Goal: Task Accomplishment & Management: Manage account settings

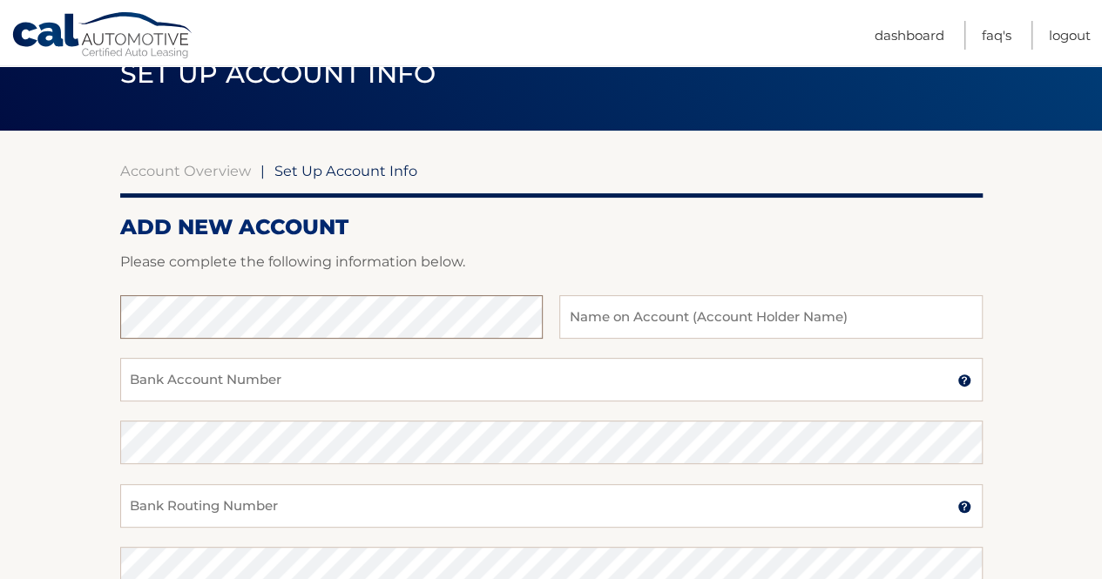
scroll to position [82, 0]
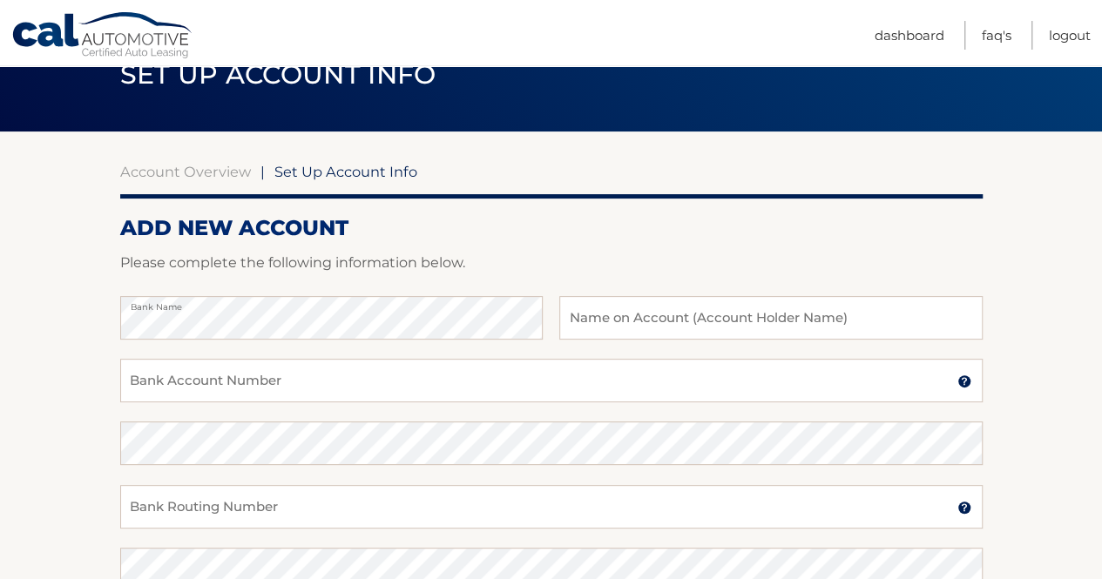
click at [554, 257] on p "Please complete the following information below." at bounding box center [551, 263] width 863 height 24
click at [583, 334] on input "text" at bounding box center [770, 318] width 423 height 44
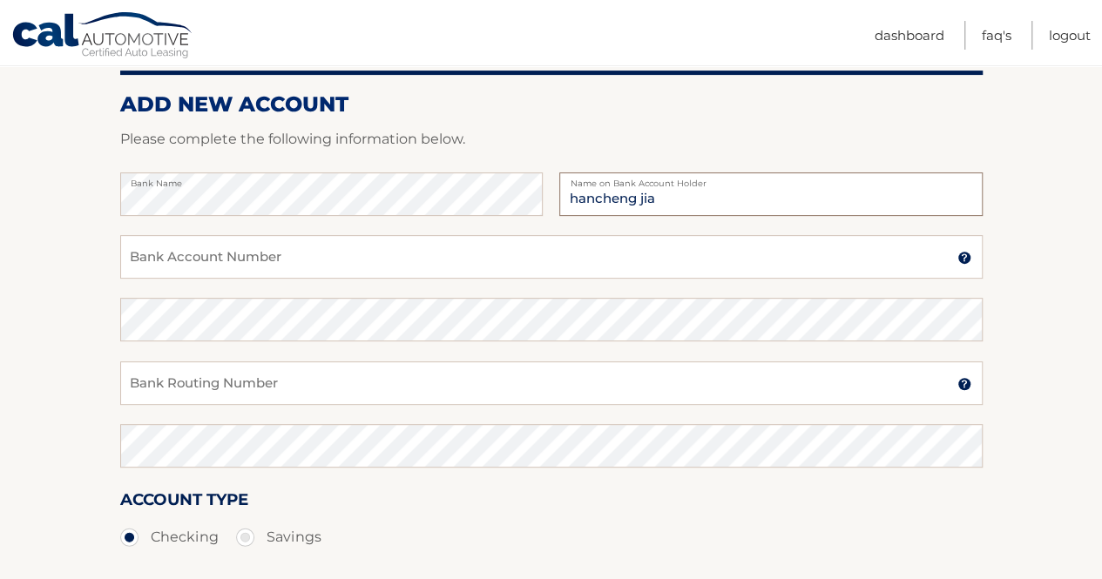
scroll to position [169, 0]
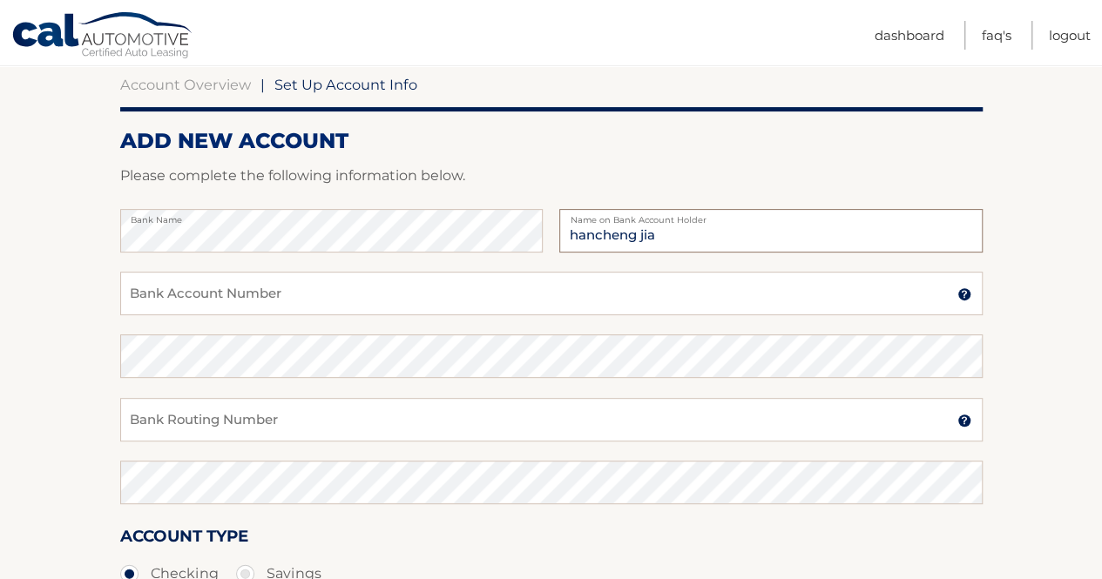
type input "hancheng jia"
click at [263, 298] on input "Bank Account Number" at bounding box center [551, 294] width 863 height 44
paste input "867956861"
type input "867956861"
click at [24, 376] on section "Account Overview | Set Up Account Info ADD NEW ACCOUNT Please complete the foll…" at bounding box center [551, 376] width 1102 height 665
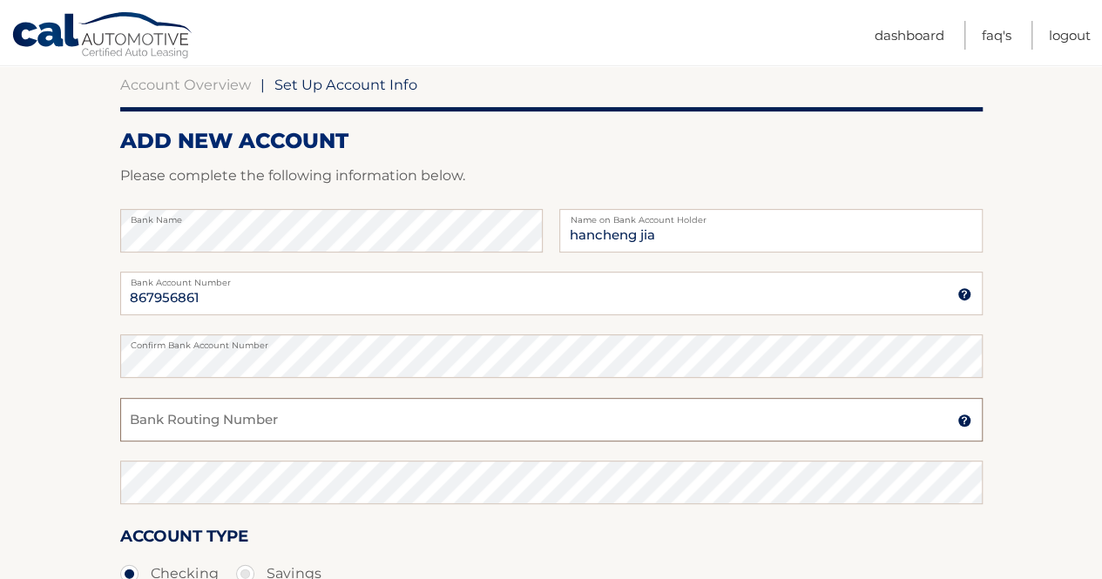
click at [201, 420] on input "Bank Routing Number" at bounding box center [551, 420] width 863 height 44
paste input "021000021"
type input "021000021"
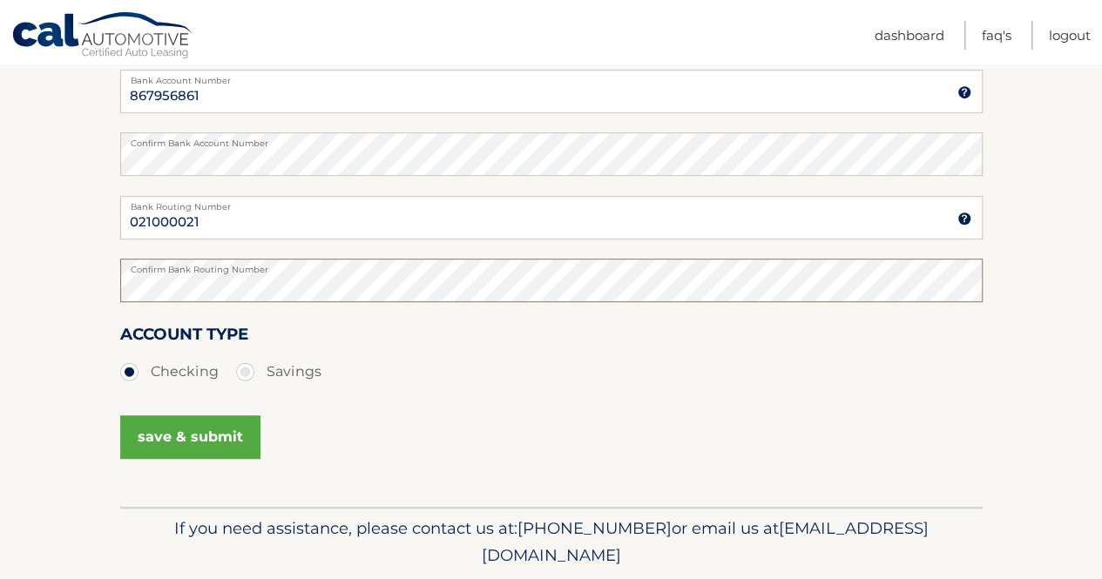
scroll to position [343, 0]
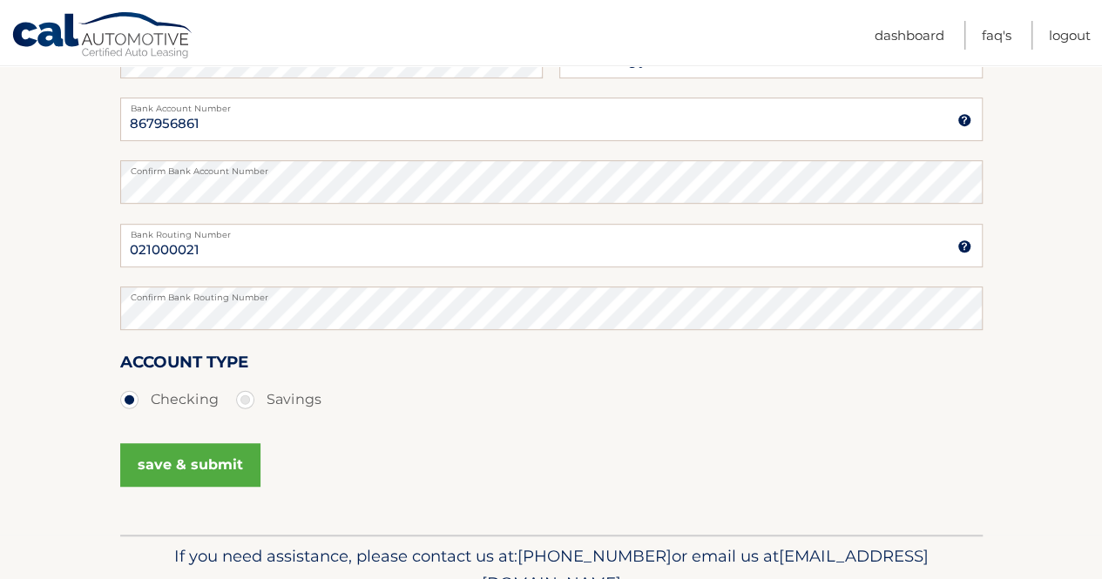
click at [203, 476] on button "save & submit" at bounding box center [190, 465] width 140 height 44
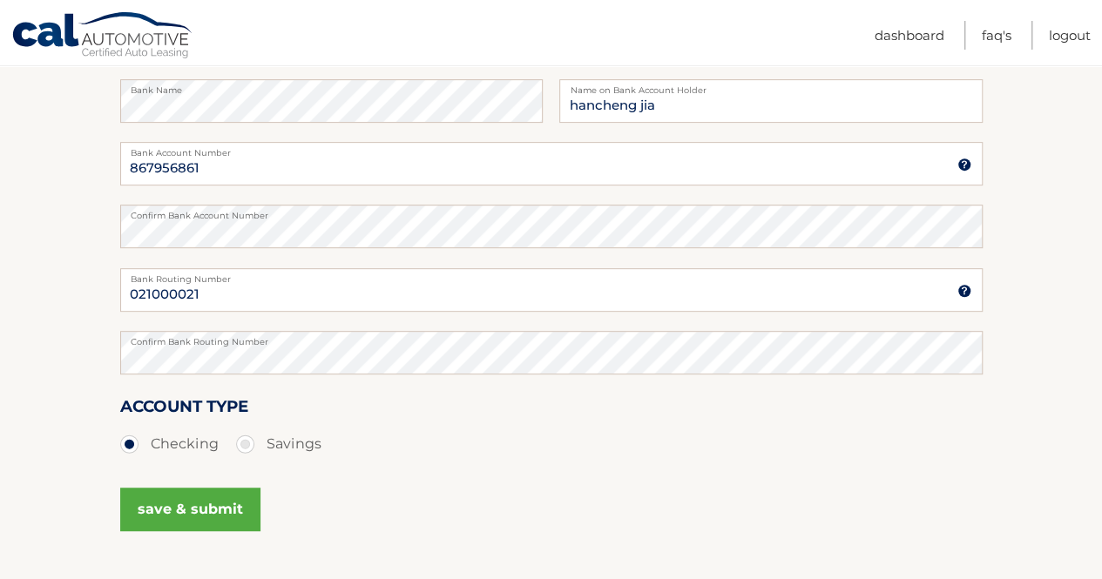
scroll to position [0, 0]
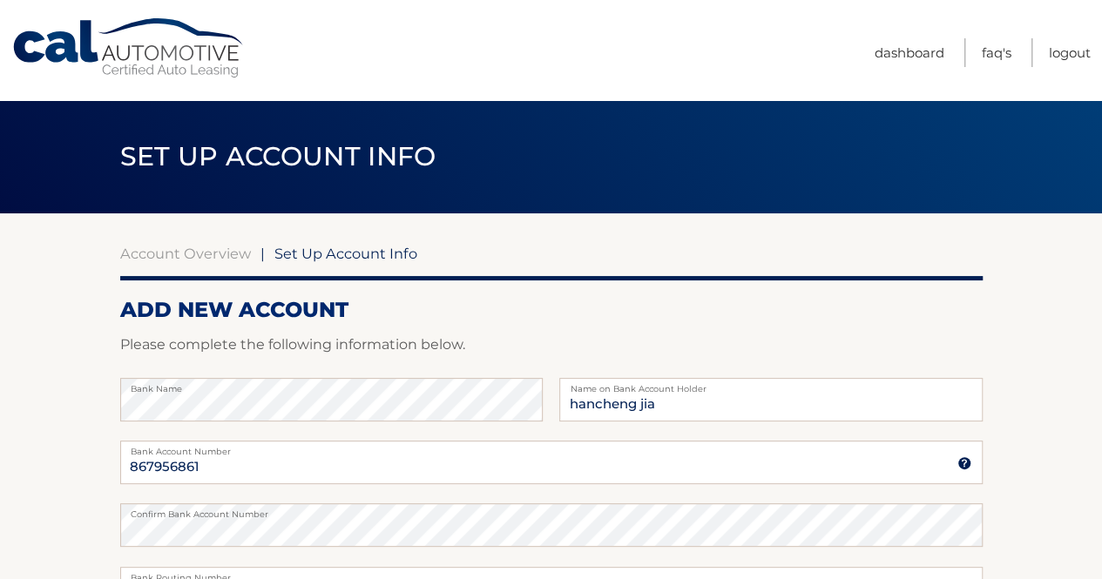
click at [157, 55] on link "Cal Automotive" at bounding box center [128, 48] width 235 height 62
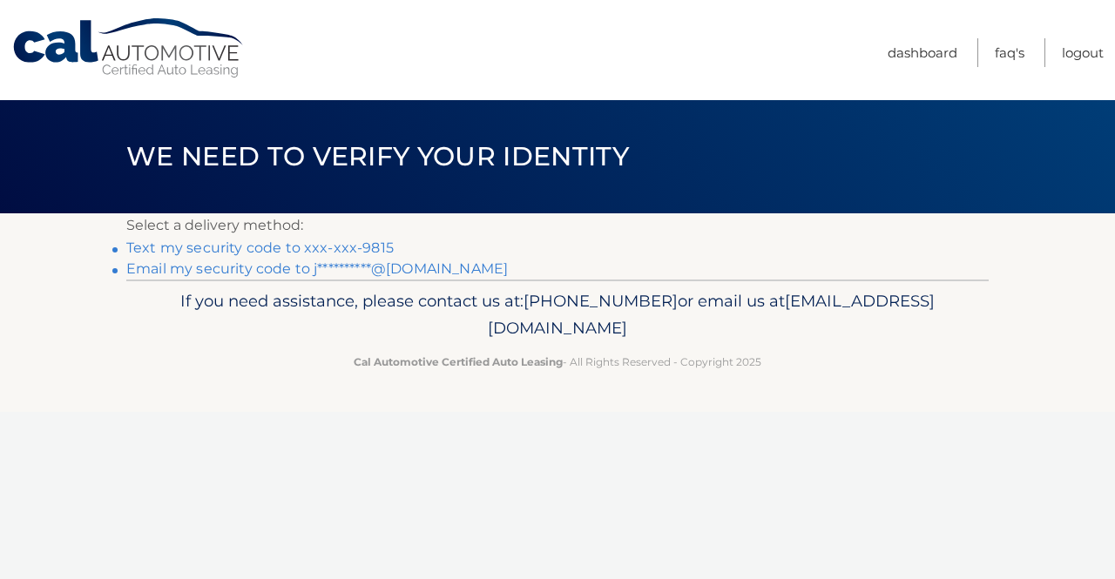
click at [341, 249] on link "Text my security code to xxx-xxx-9815" at bounding box center [259, 248] width 267 height 17
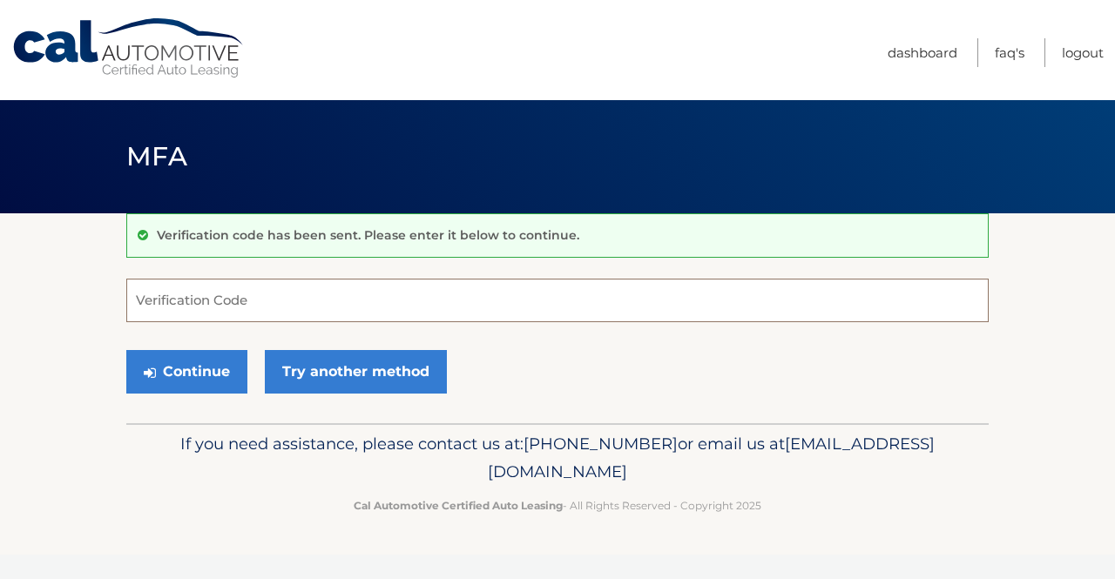
click at [297, 295] on input "Verification Code" at bounding box center [557, 301] width 863 height 44
click at [289, 297] on input "Verification Code" at bounding box center [557, 301] width 863 height 44
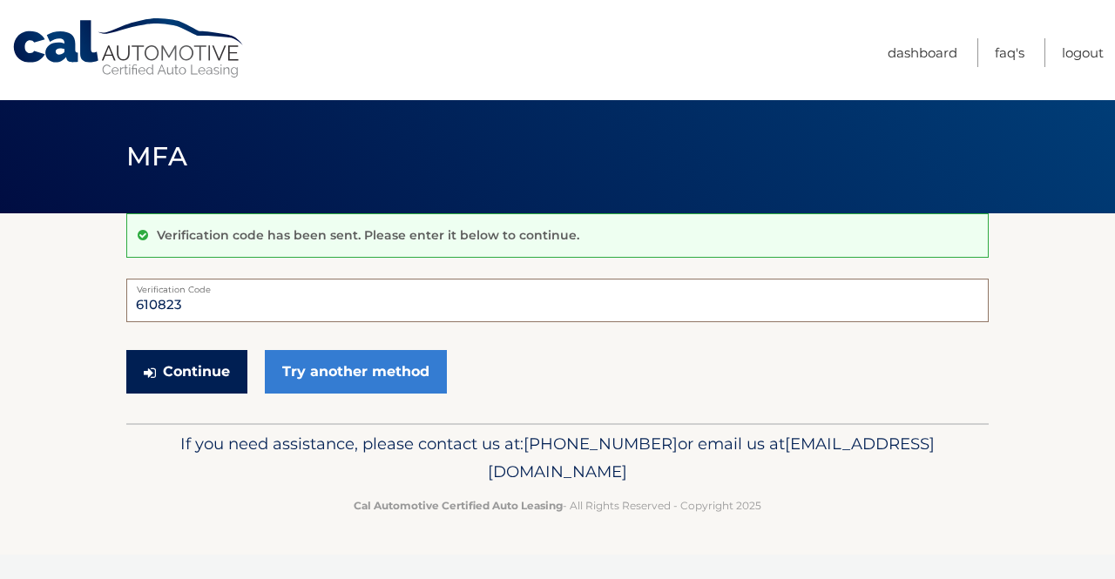
type input "610823"
click at [220, 373] on button "Continue" at bounding box center [186, 372] width 121 height 44
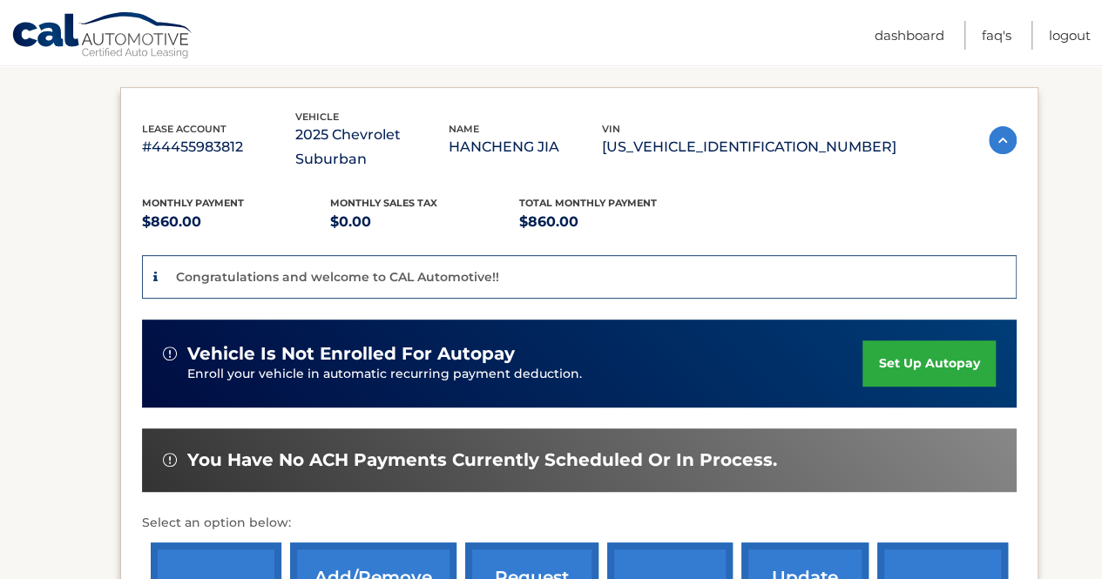
scroll to position [261, 0]
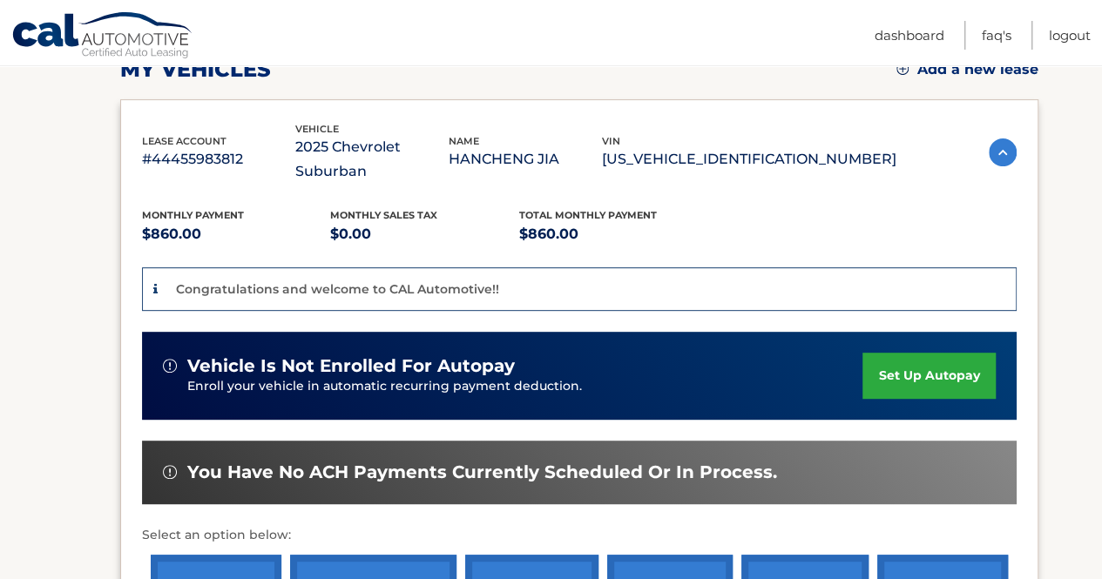
click at [909, 356] on link "set up autopay" at bounding box center [929, 376] width 132 height 46
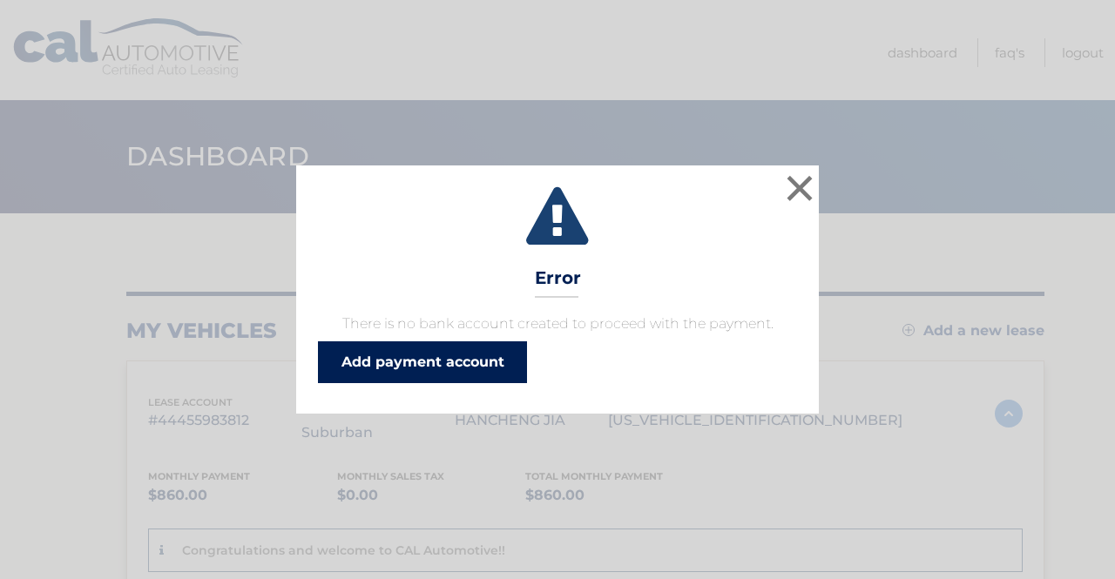
click at [439, 362] on link "Add payment account" at bounding box center [422, 363] width 209 height 42
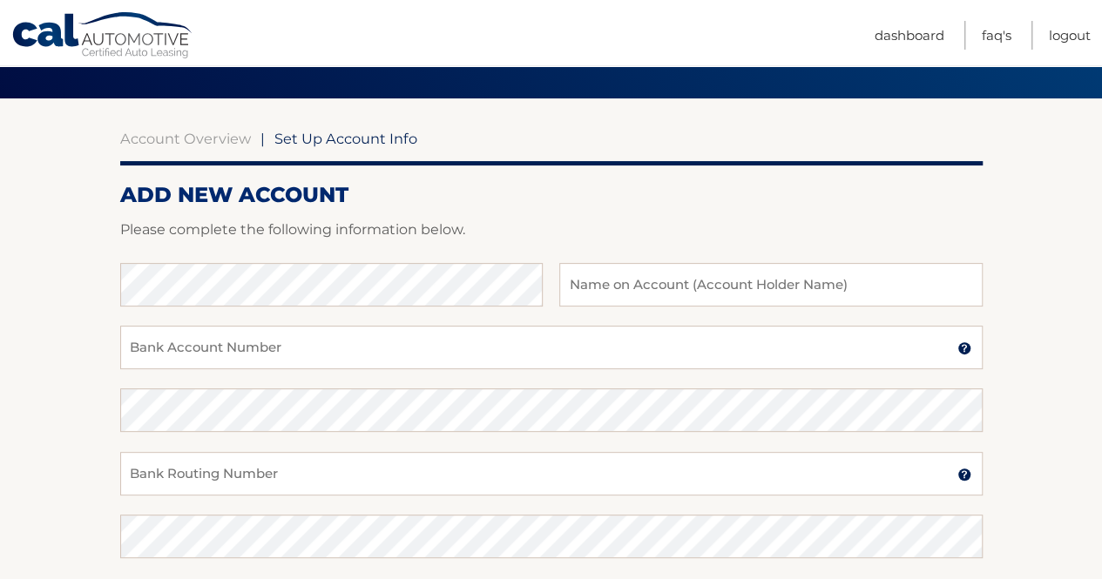
scroll to position [87, 0]
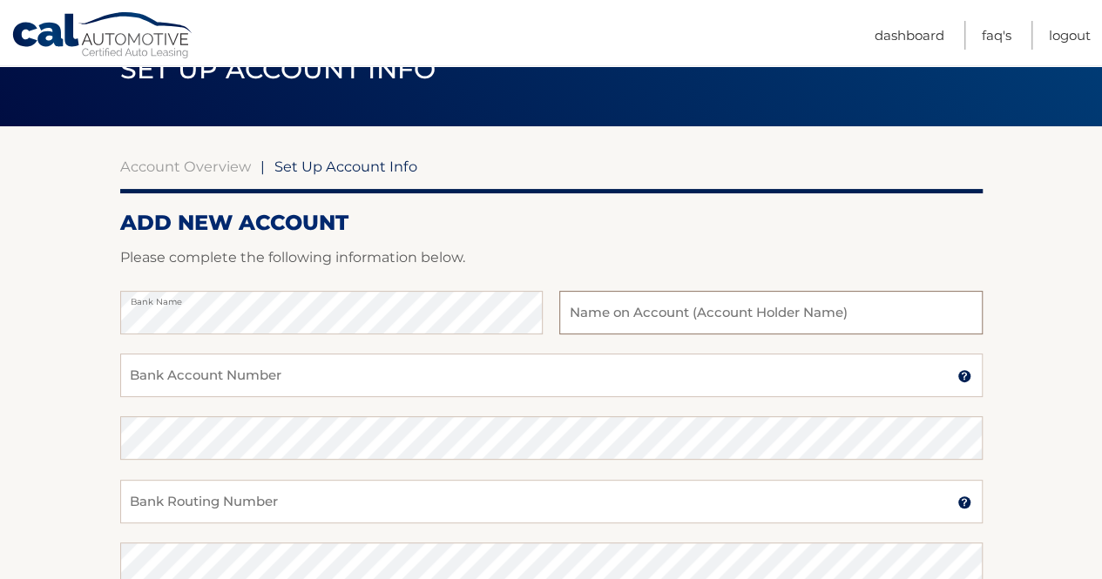
click at [652, 312] on input "text" at bounding box center [770, 313] width 423 height 44
type input "hancheng jia"
click at [342, 387] on input "Bank Account Number" at bounding box center [551, 376] width 863 height 44
click at [223, 507] on input "Bank Routing Number" at bounding box center [551, 502] width 863 height 44
paste input "021000021"
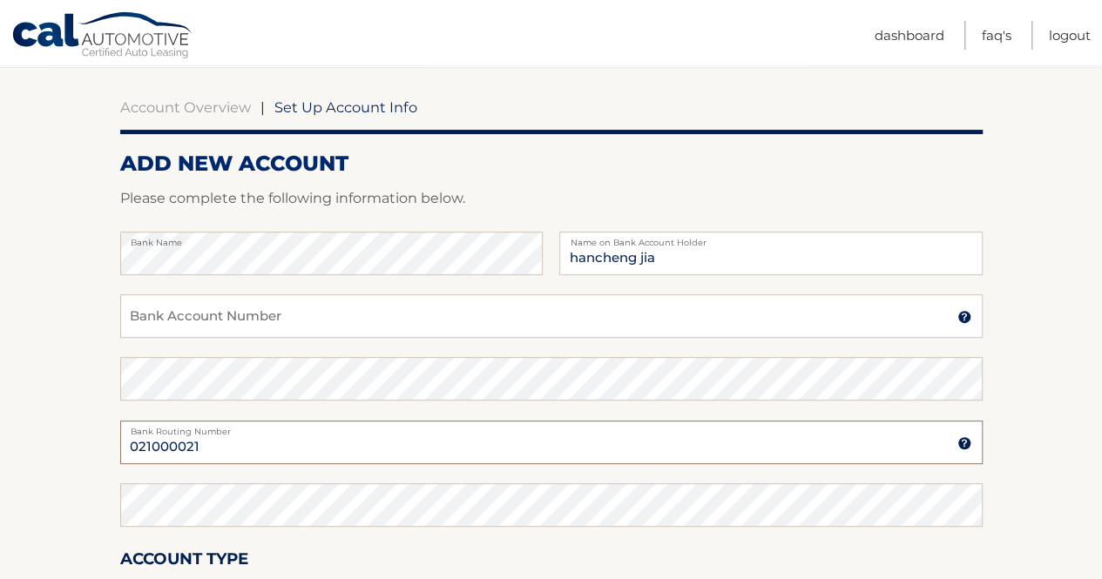
scroll to position [174, 0]
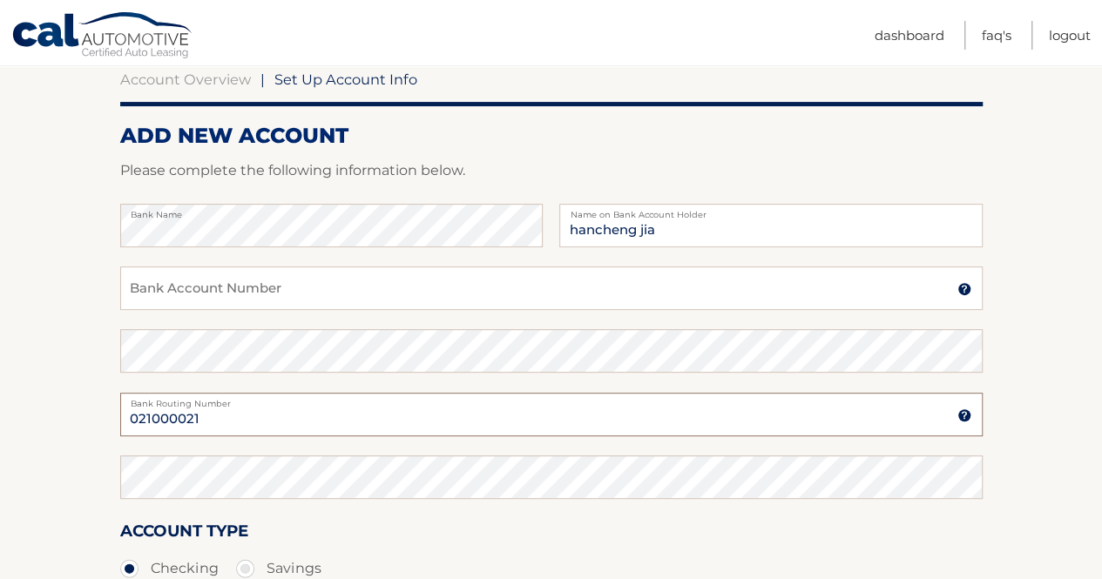
type input "021000021"
click at [196, 294] on input "Bank Account Number" at bounding box center [551, 289] width 863 height 44
paste input "867956861"
type input "867956861"
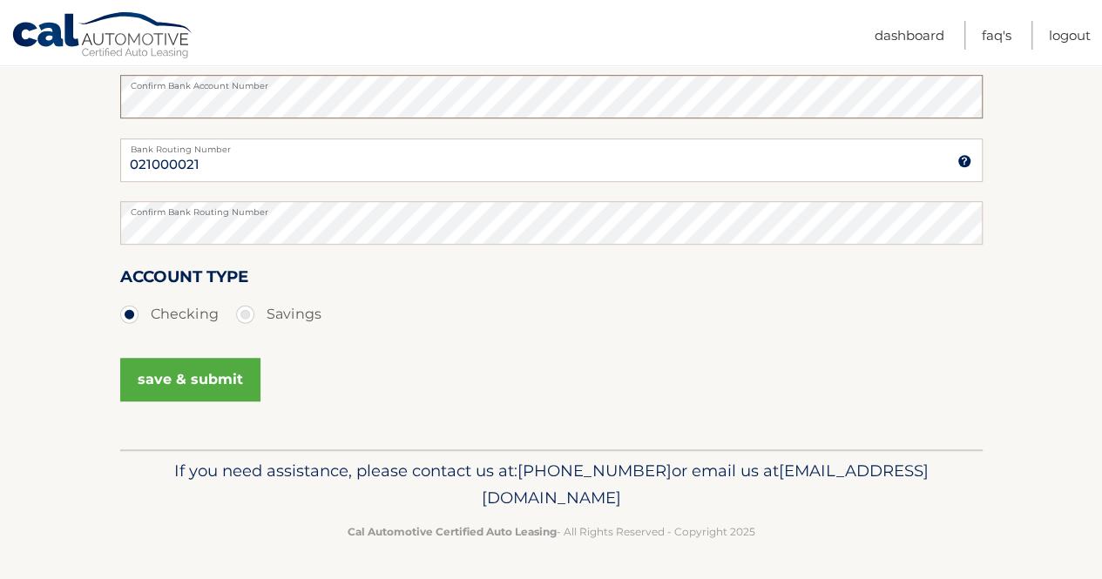
scroll to position [430, 0]
click at [185, 376] on button "save & submit" at bounding box center [190, 378] width 140 height 44
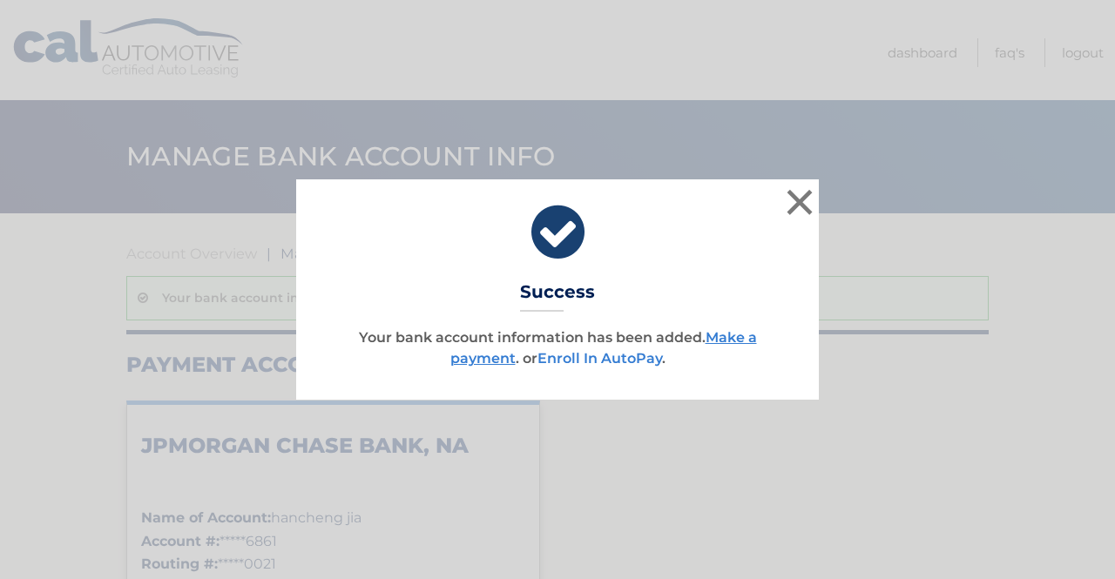
click at [563, 362] on link "Enroll In AutoPay" at bounding box center [600, 358] width 125 height 17
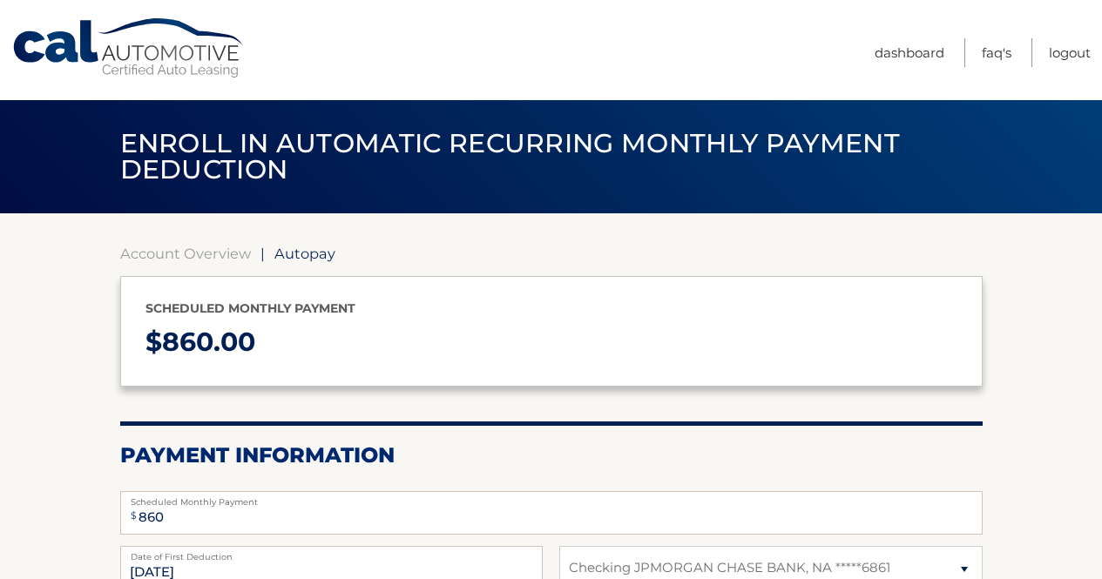
select select "MDYxZWM2NjMtNjYyNi00N2YzLTgyNDQtODk1MWFhMmYzMWY0"
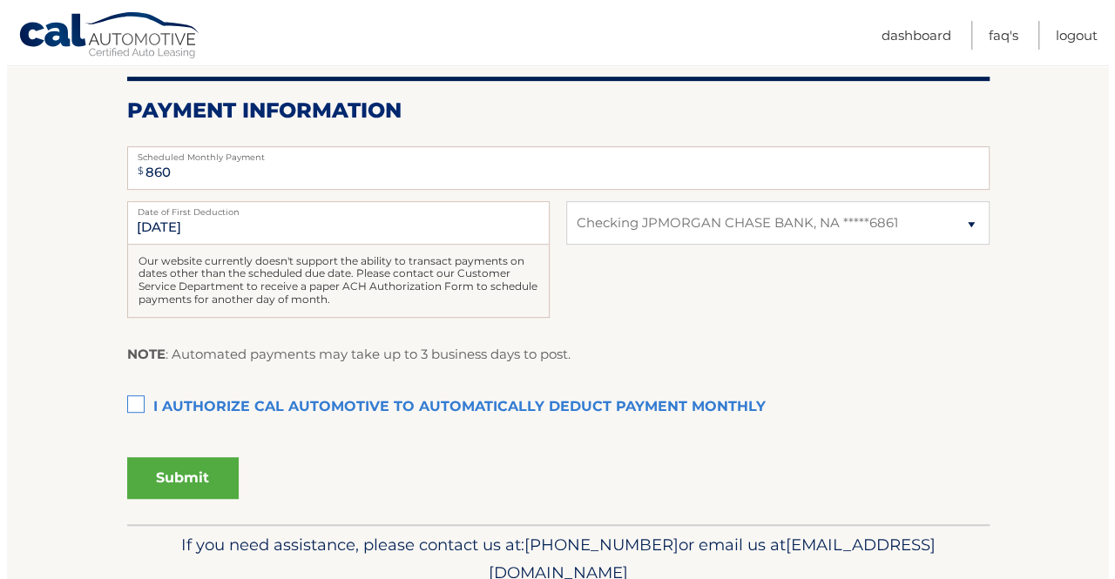
scroll to position [349, 0]
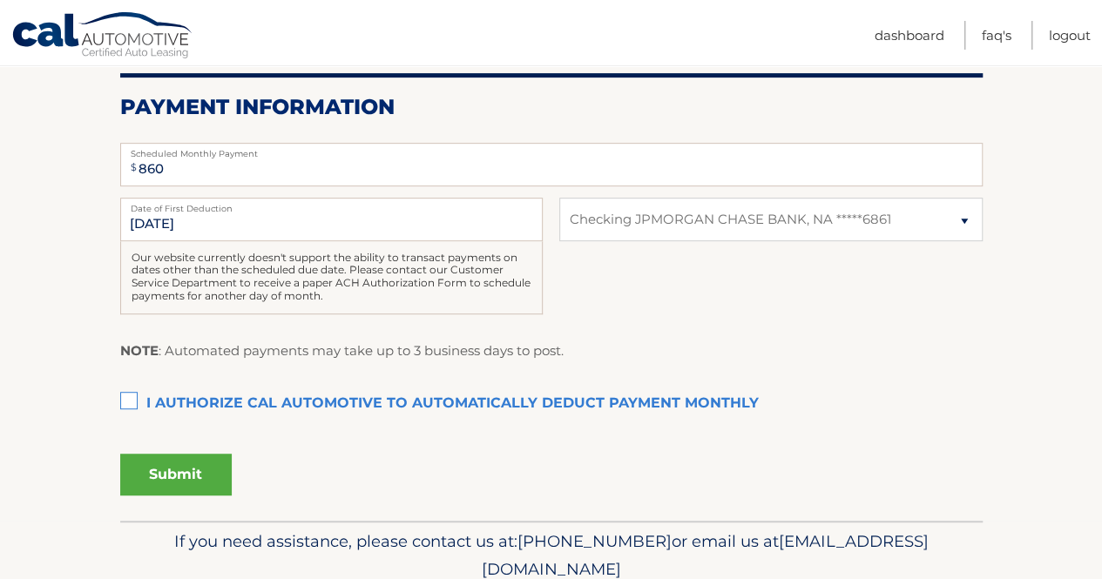
click at [137, 398] on label "I authorize cal automotive to automatically deduct payment monthly This checkbo…" at bounding box center [551, 404] width 863 height 35
click at [0, 0] on input "I authorize cal automotive to automatically deduct payment monthly This checkbo…" at bounding box center [0, 0] width 0 height 0
click at [178, 467] on button "Submit" at bounding box center [176, 475] width 112 height 42
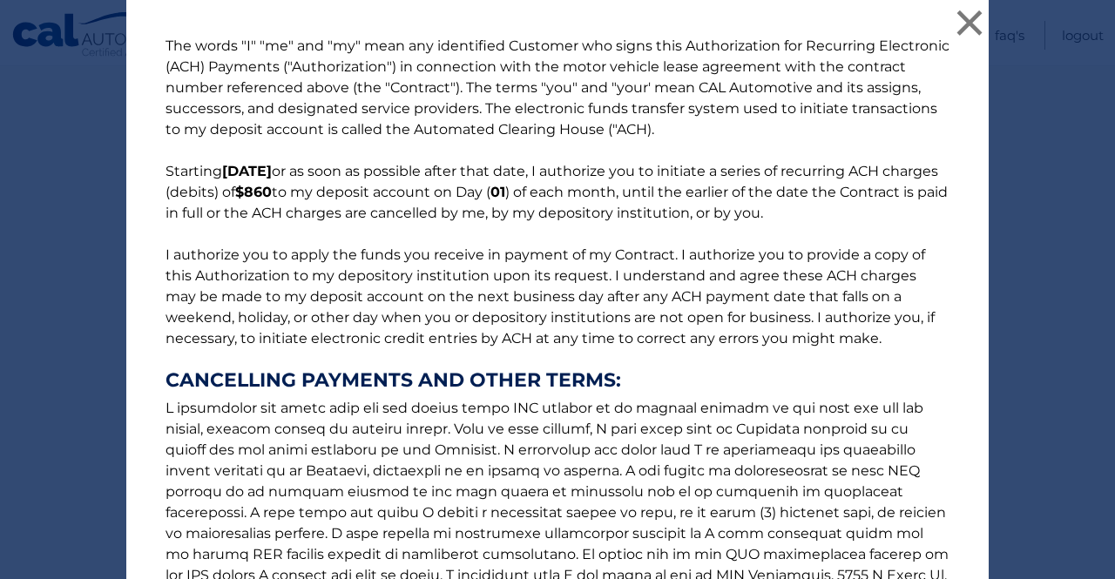
scroll to position [243, 0]
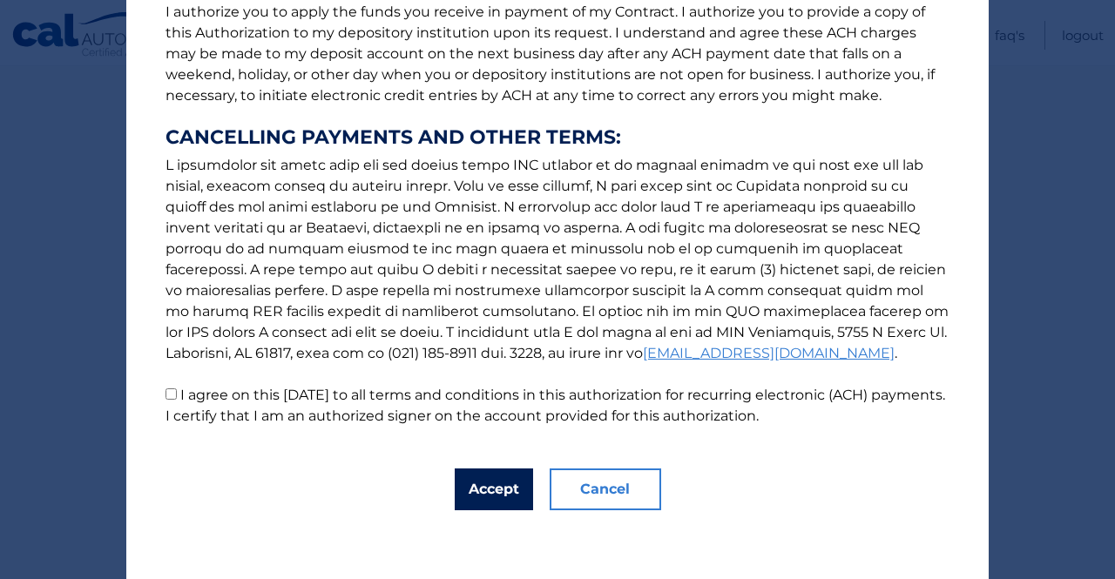
click at [503, 489] on button "Accept" at bounding box center [494, 490] width 78 height 42
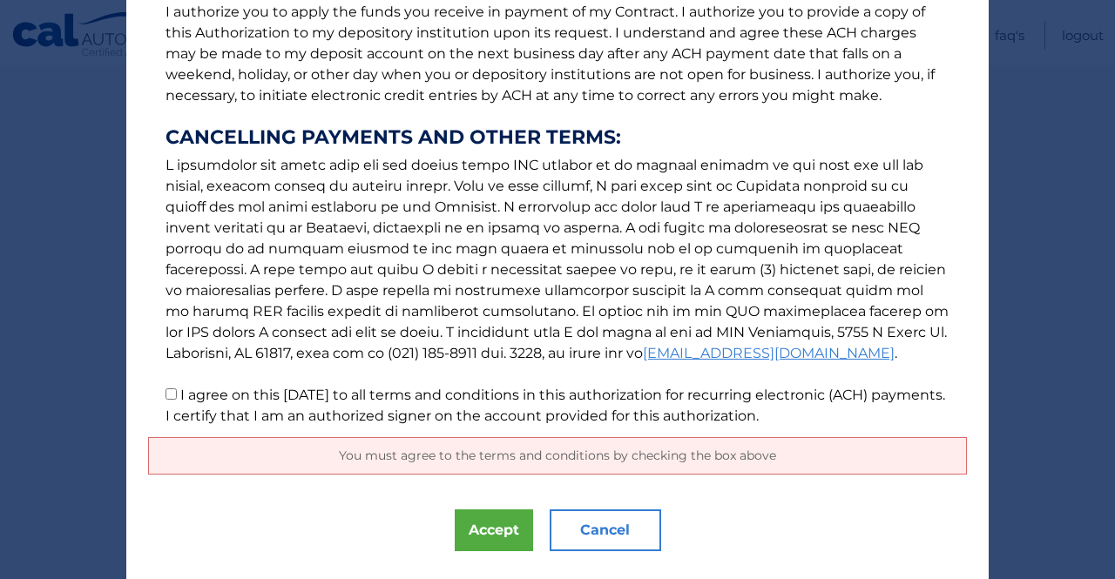
click at [166, 389] on input "I agree on this [DATE] to all terms and conditions in this authorization for re…" at bounding box center [171, 394] width 11 height 11
checkbox input "true"
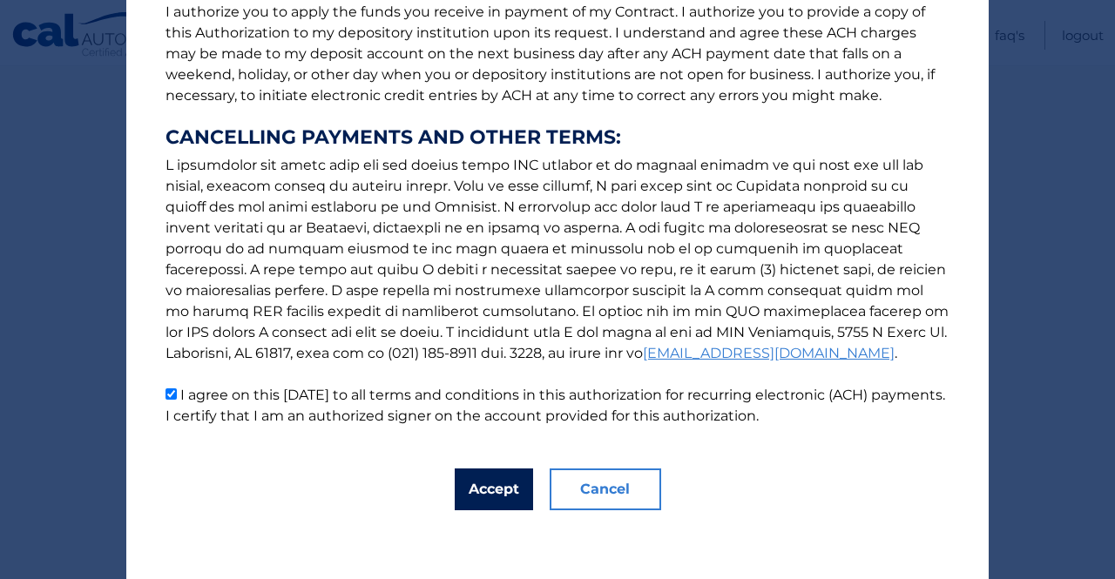
click at [488, 487] on button "Accept" at bounding box center [494, 490] width 78 height 42
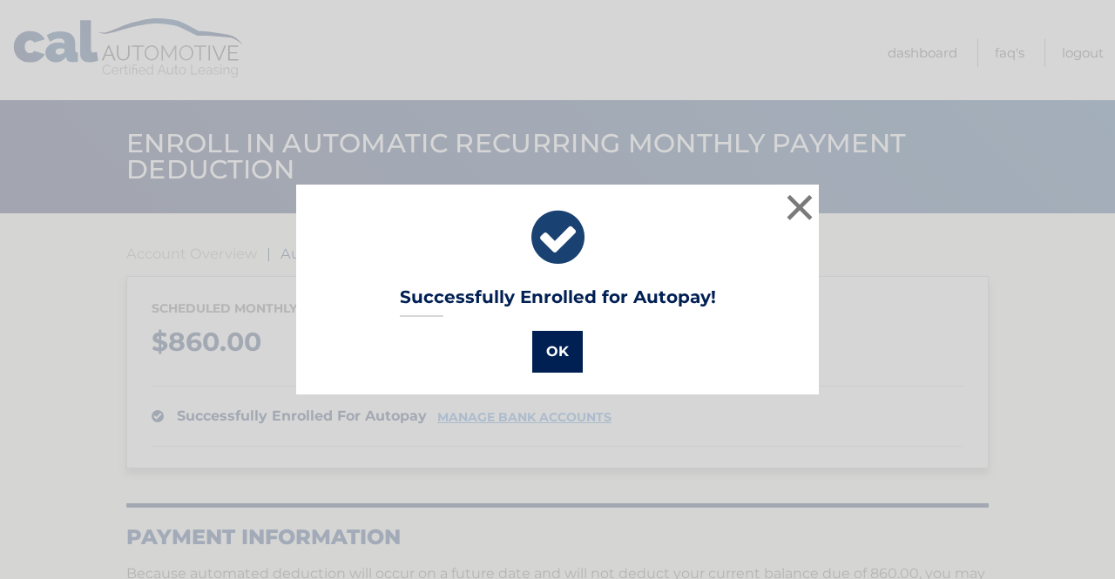
click at [554, 355] on button "OK" at bounding box center [557, 352] width 51 height 42
